Goal: Task Accomplishment & Management: Manage account settings

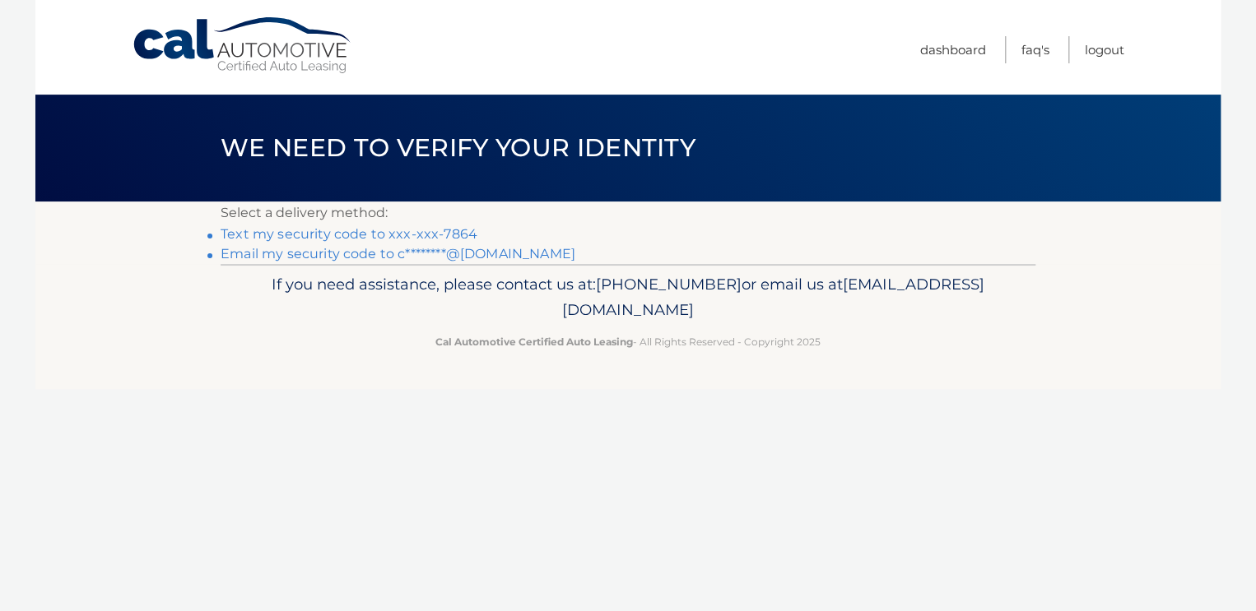
click at [240, 235] on link "Text my security code to xxx-xxx-7864" at bounding box center [349, 234] width 257 height 16
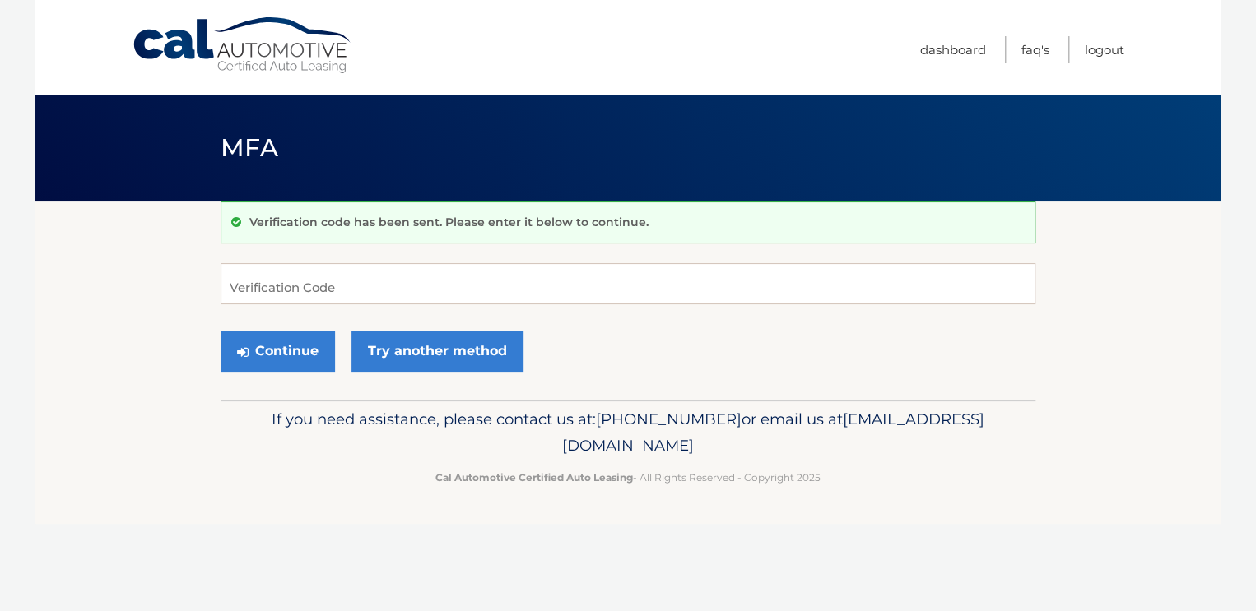
click at [268, 242] on div "Verification code has been sent. Please enter it below to continue." at bounding box center [628, 223] width 815 height 42
click at [247, 290] on input "Verification Code" at bounding box center [628, 283] width 815 height 41
click at [264, 288] on input "Verification Code" at bounding box center [628, 283] width 815 height 41
type input "218883"
click at [264, 358] on button "Continue" at bounding box center [278, 351] width 114 height 41
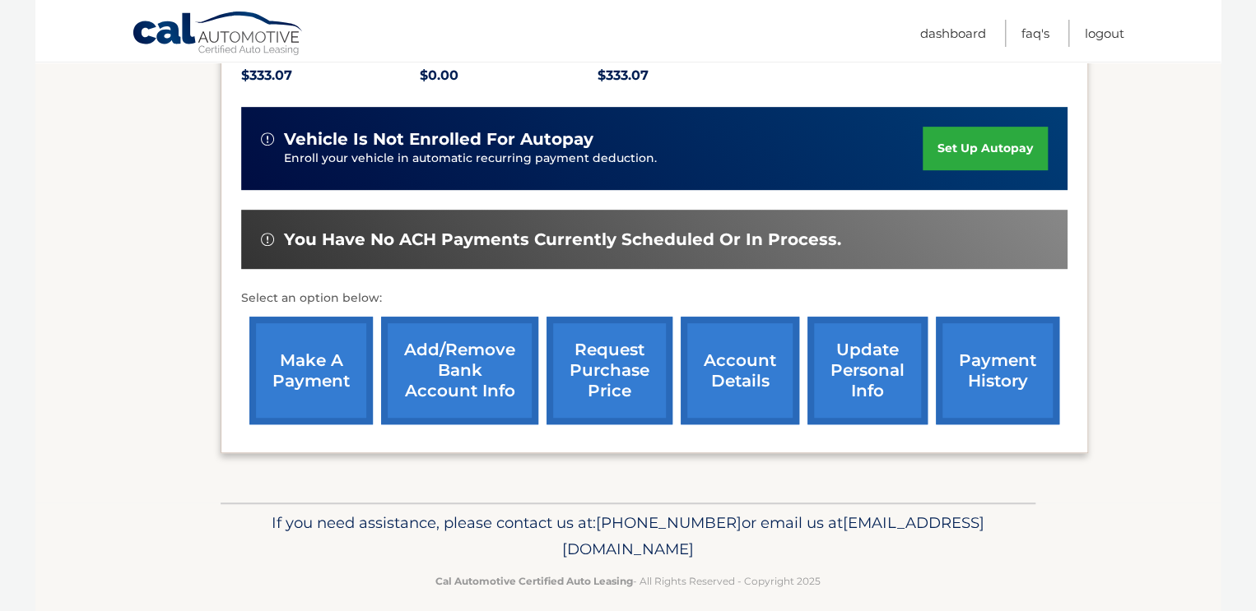
scroll to position [342, 0]
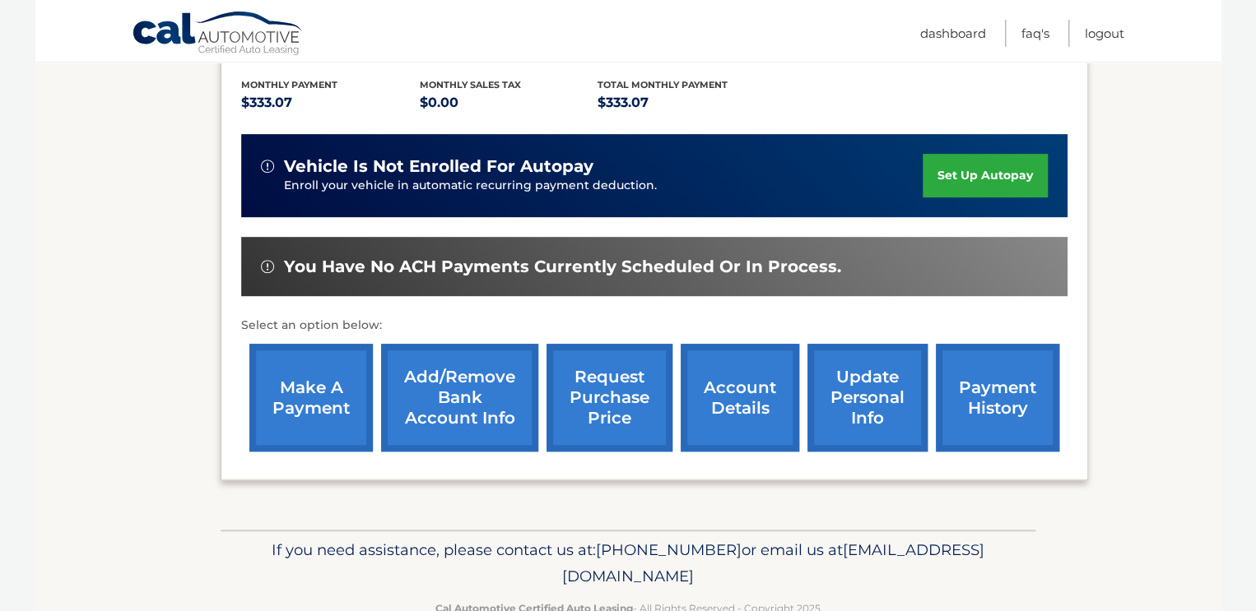
click at [1005, 418] on link "payment history" at bounding box center [997, 398] width 123 height 108
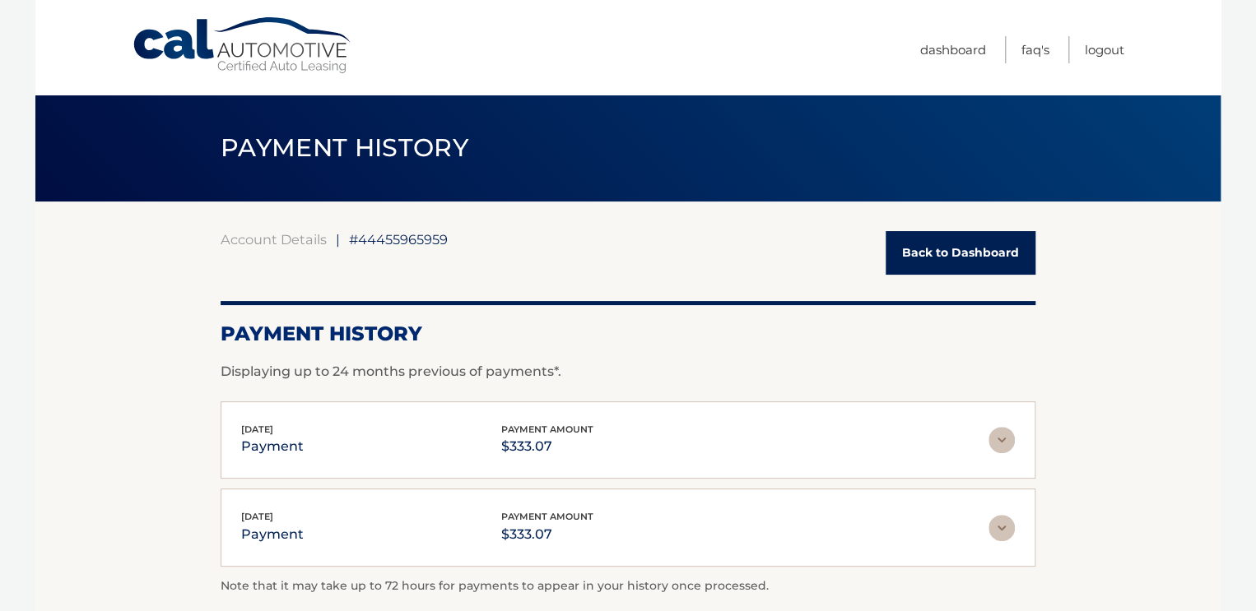
click at [921, 247] on link "Back to Dashboard" at bounding box center [960, 253] width 150 height 44
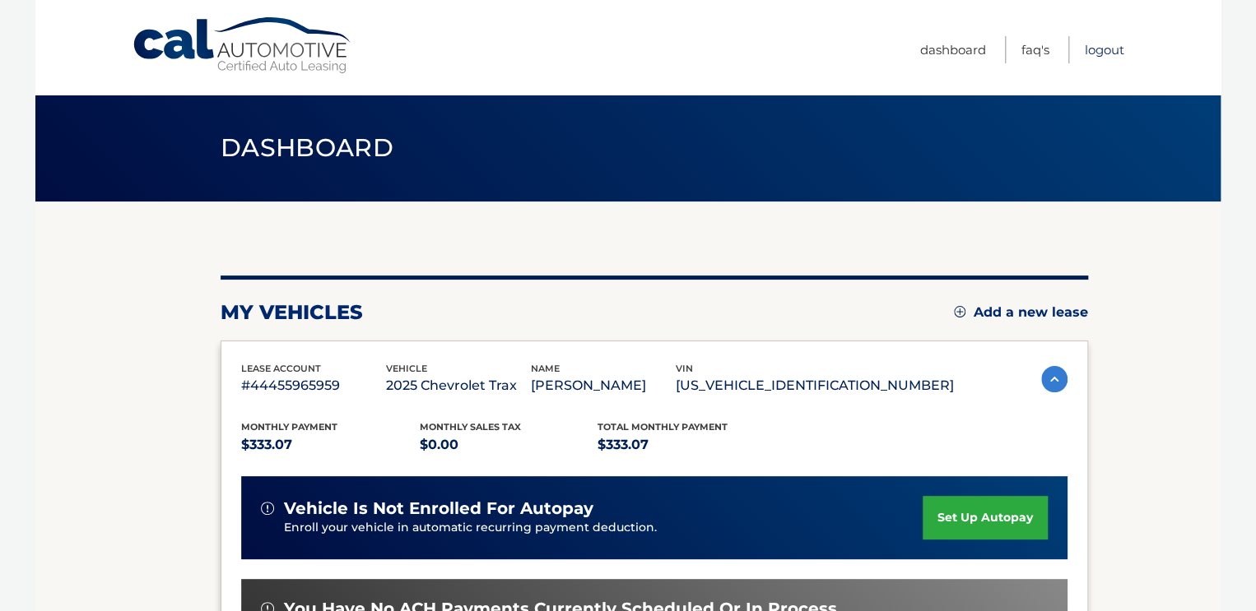
click at [1105, 47] on link "Logout" at bounding box center [1104, 49] width 39 height 27
